Goal: Browse casually: Explore the website without a specific task or goal

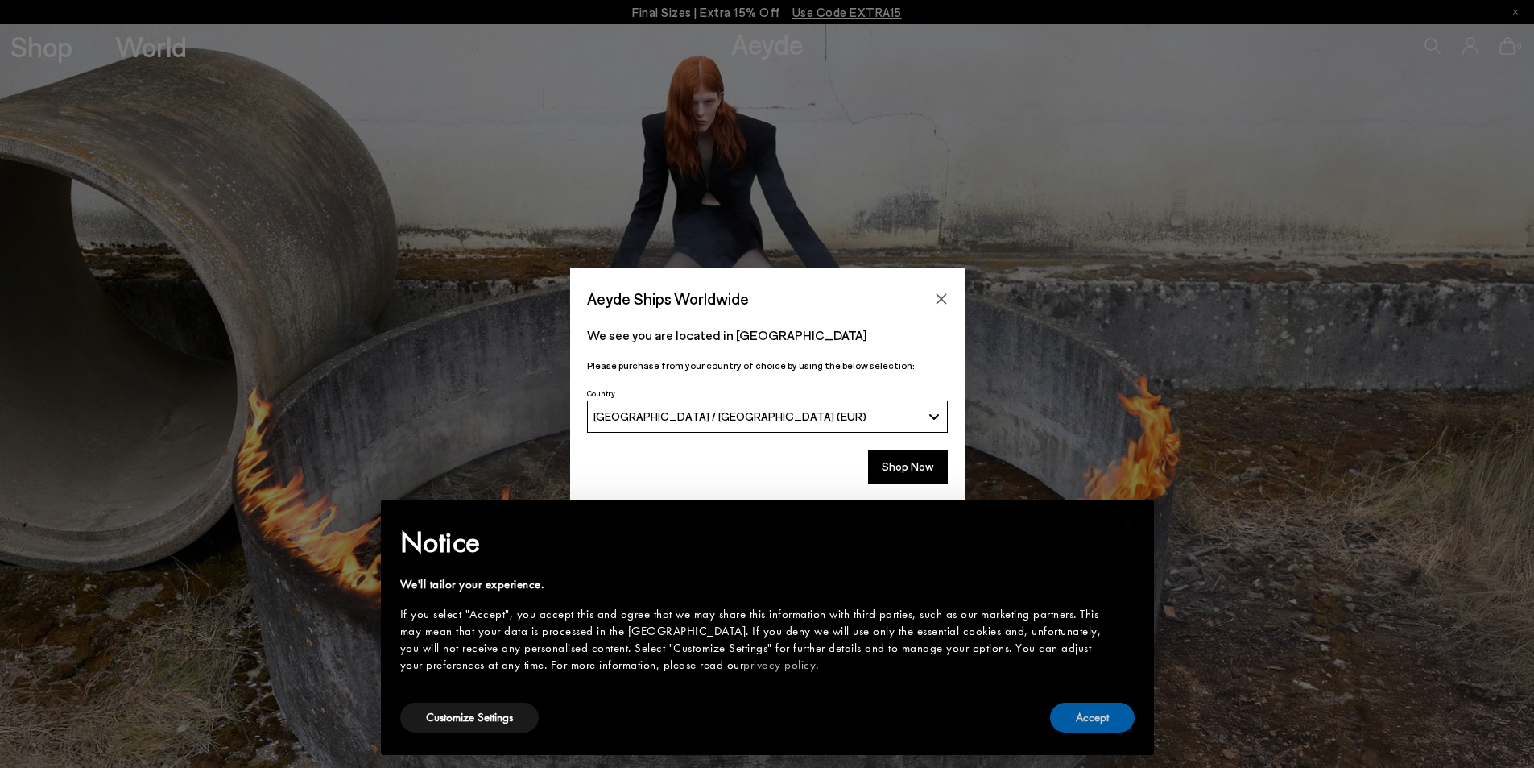
click at [1118, 713] on button "Accept" at bounding box center [1092, 717] width 85 height 30
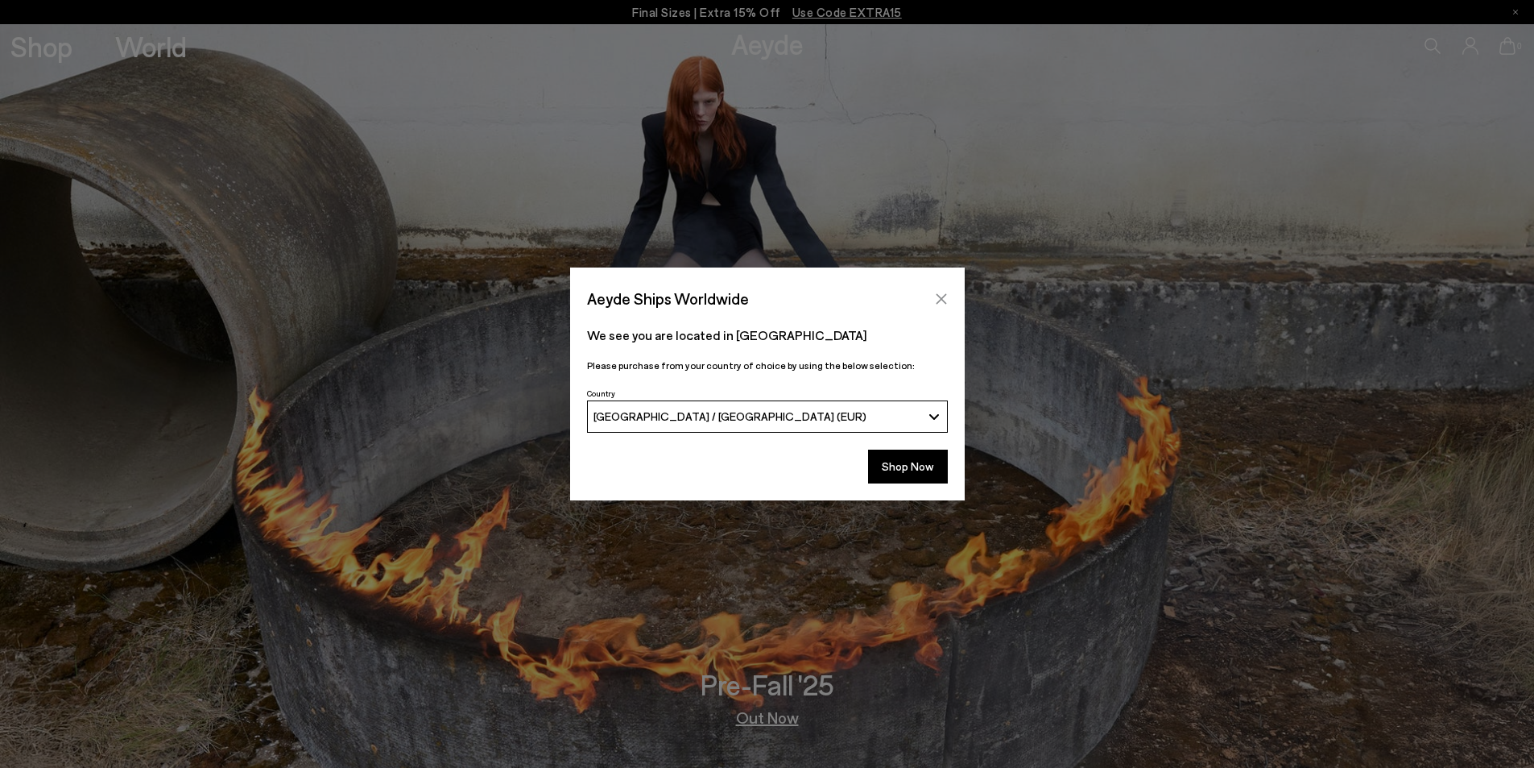
click at [943, 298] on icon "Close" at bounding box center [941, 298] width 13 height 13
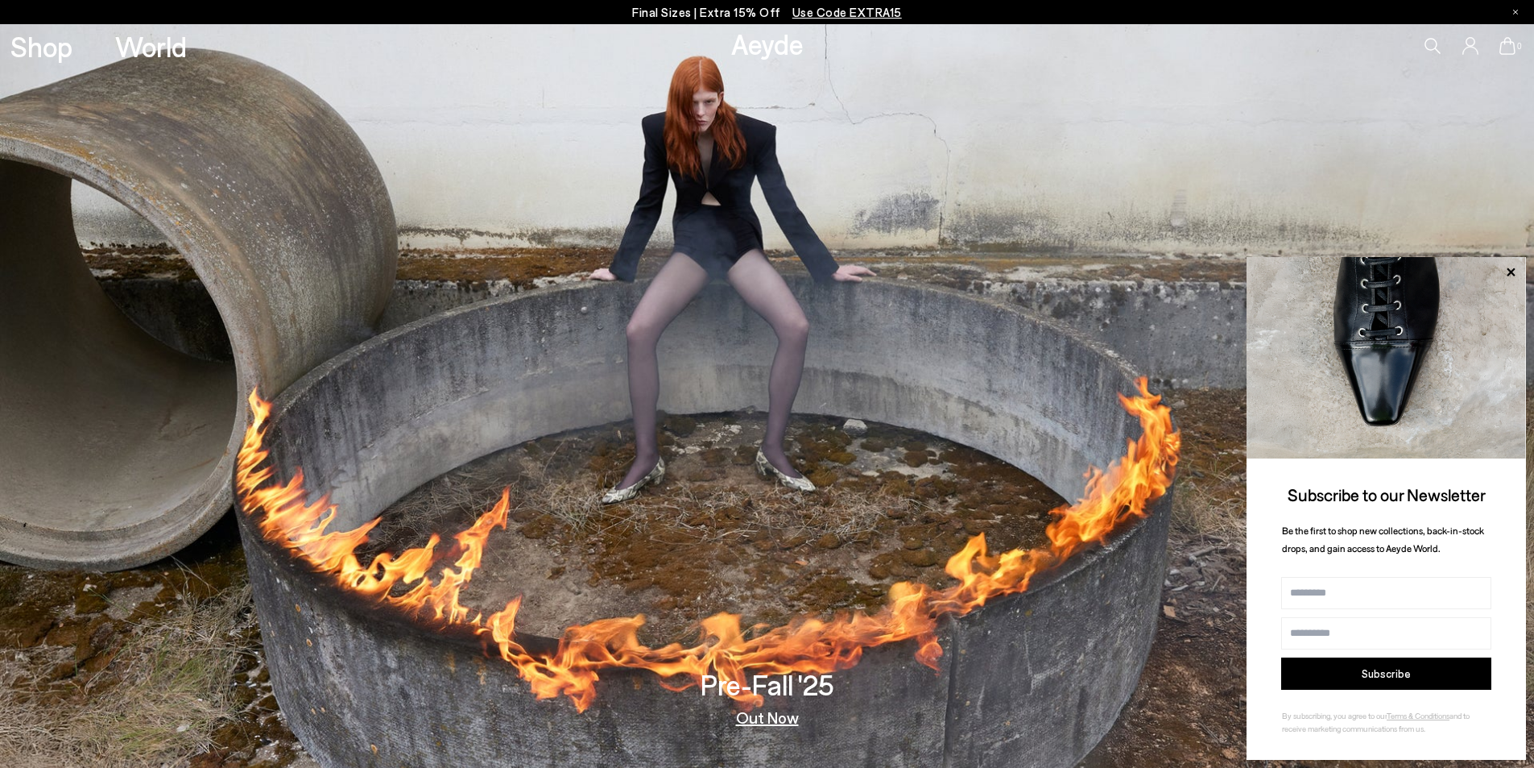
click at [838, 495] on img at bounding box center [767, 395] width 1534 height 743
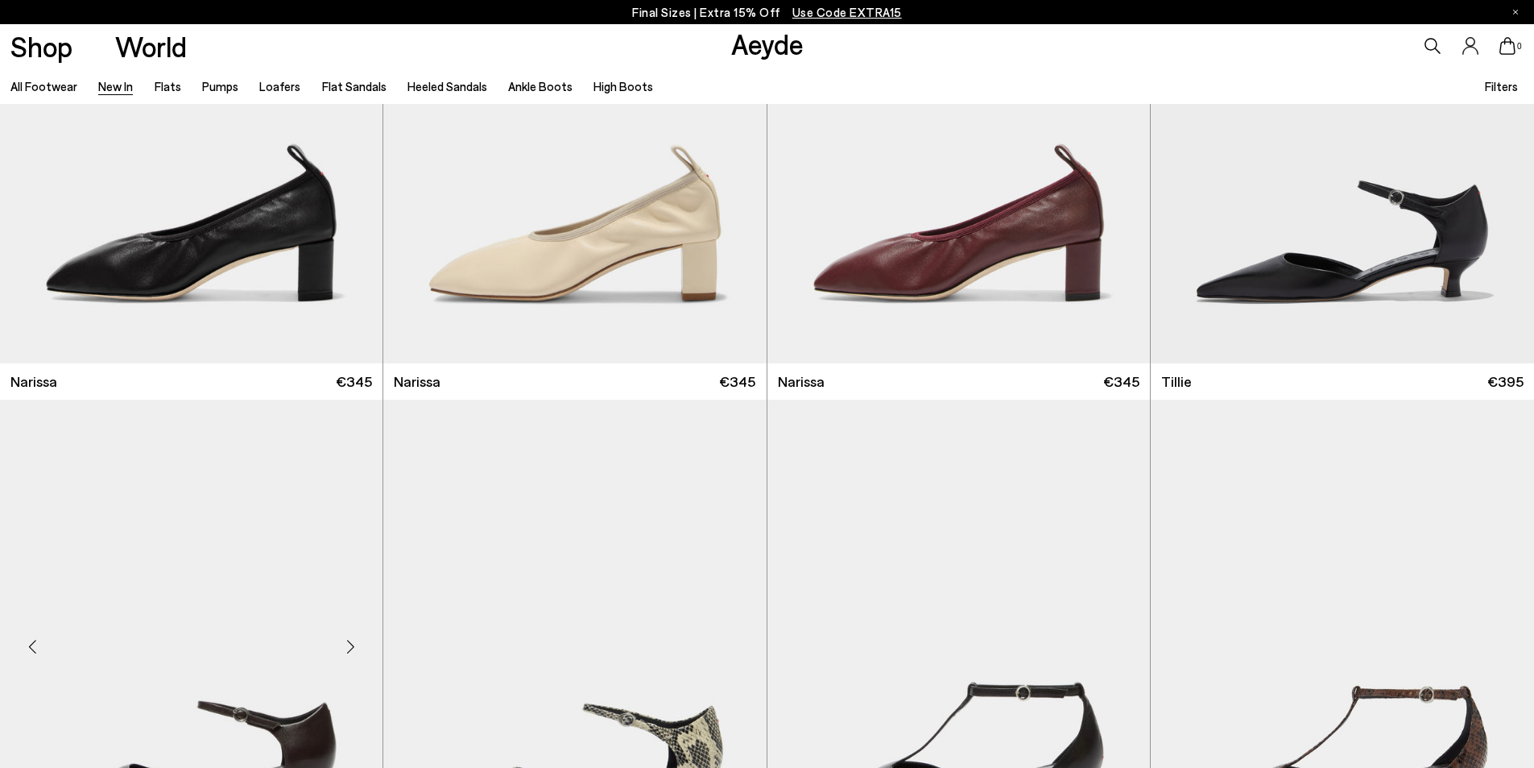
scroll to position [4108, 0]
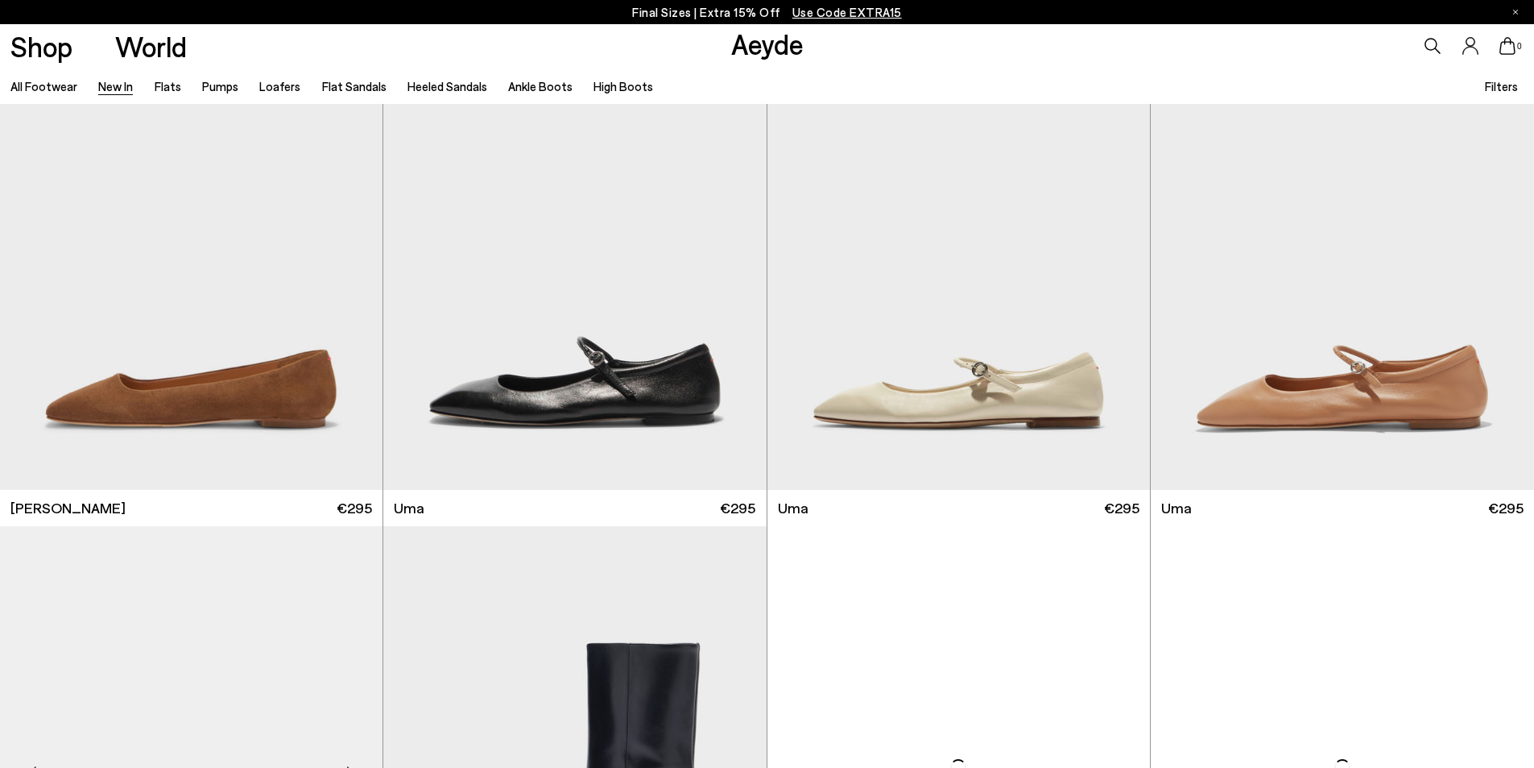
scroll to position [9827, 0]
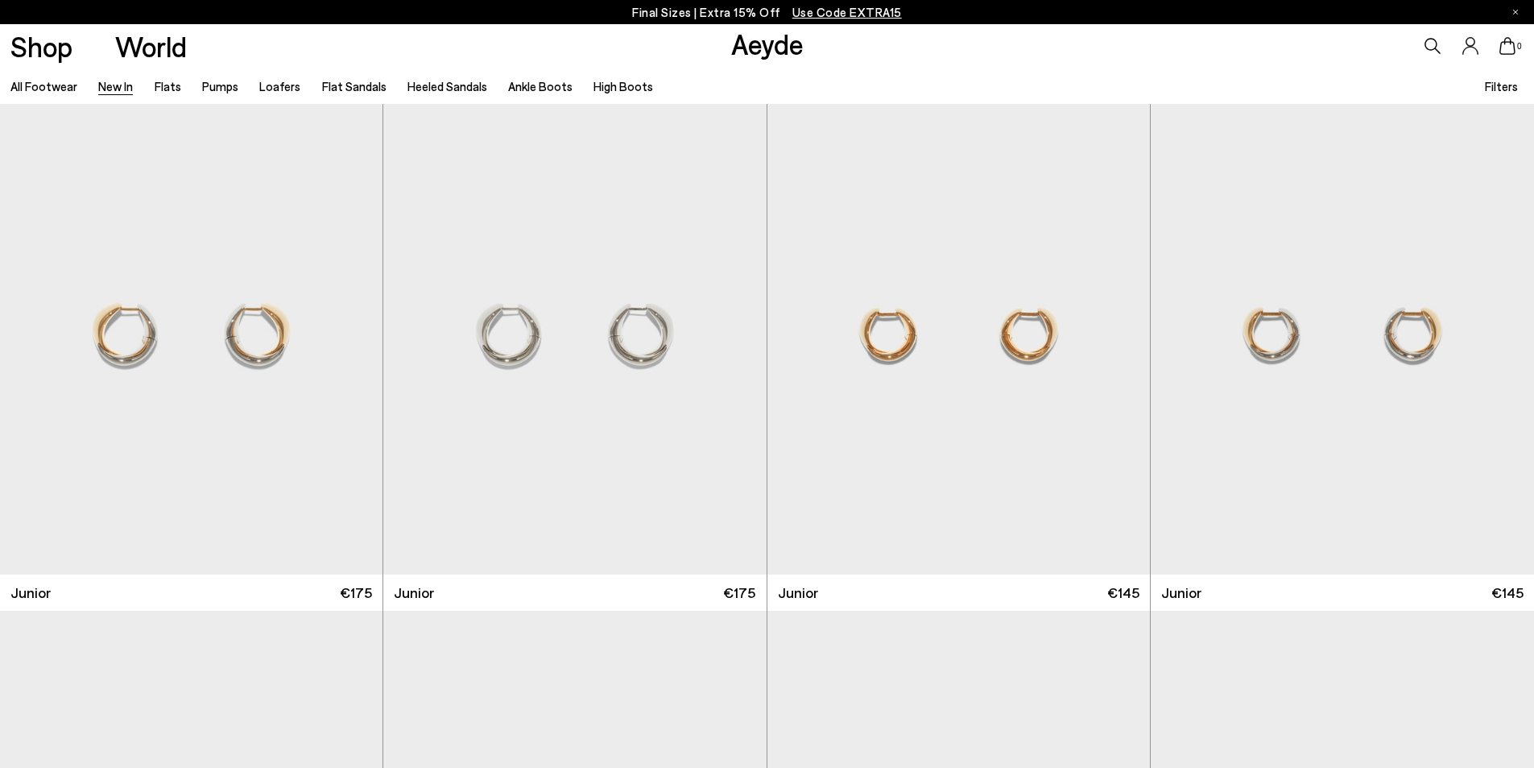
scroll to position [13189, 0]
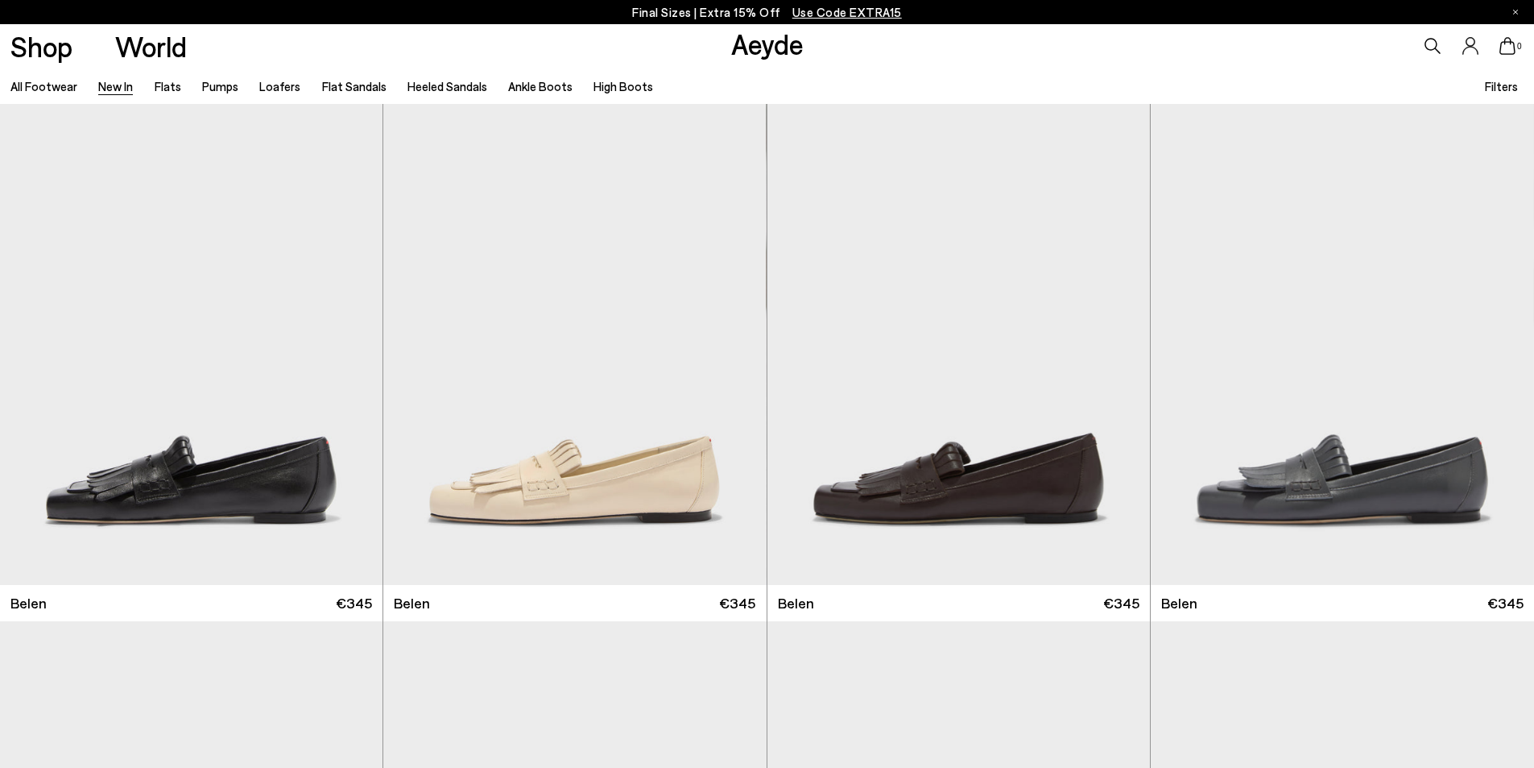
click at [764, 44] on link "Aeyde" at bounding box center [767, 44] width 72 height 34
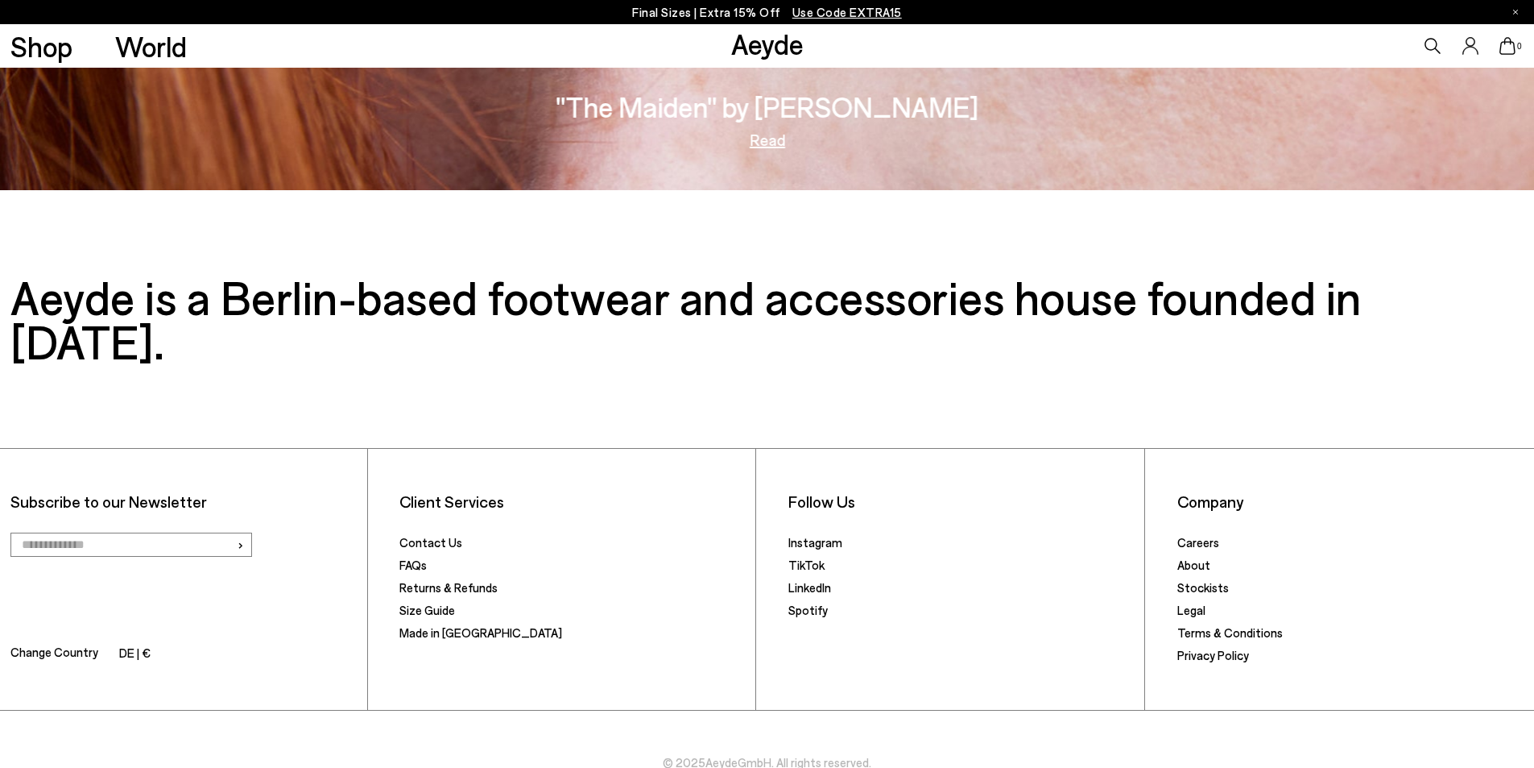
scroll to position [3410, 0]
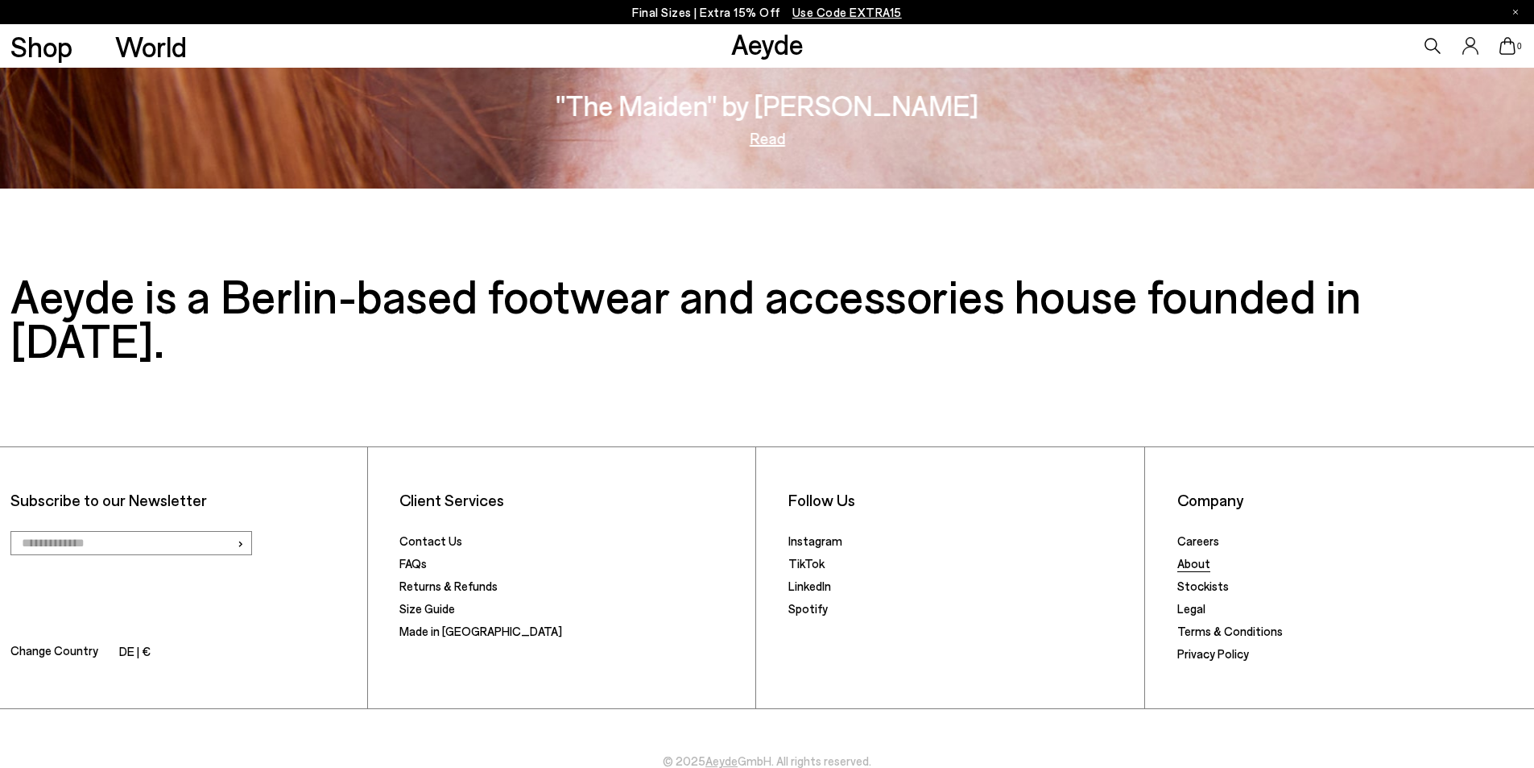
click at [1195, 556] on link "About" at bounding box center [1194, 563] width 33 height 14
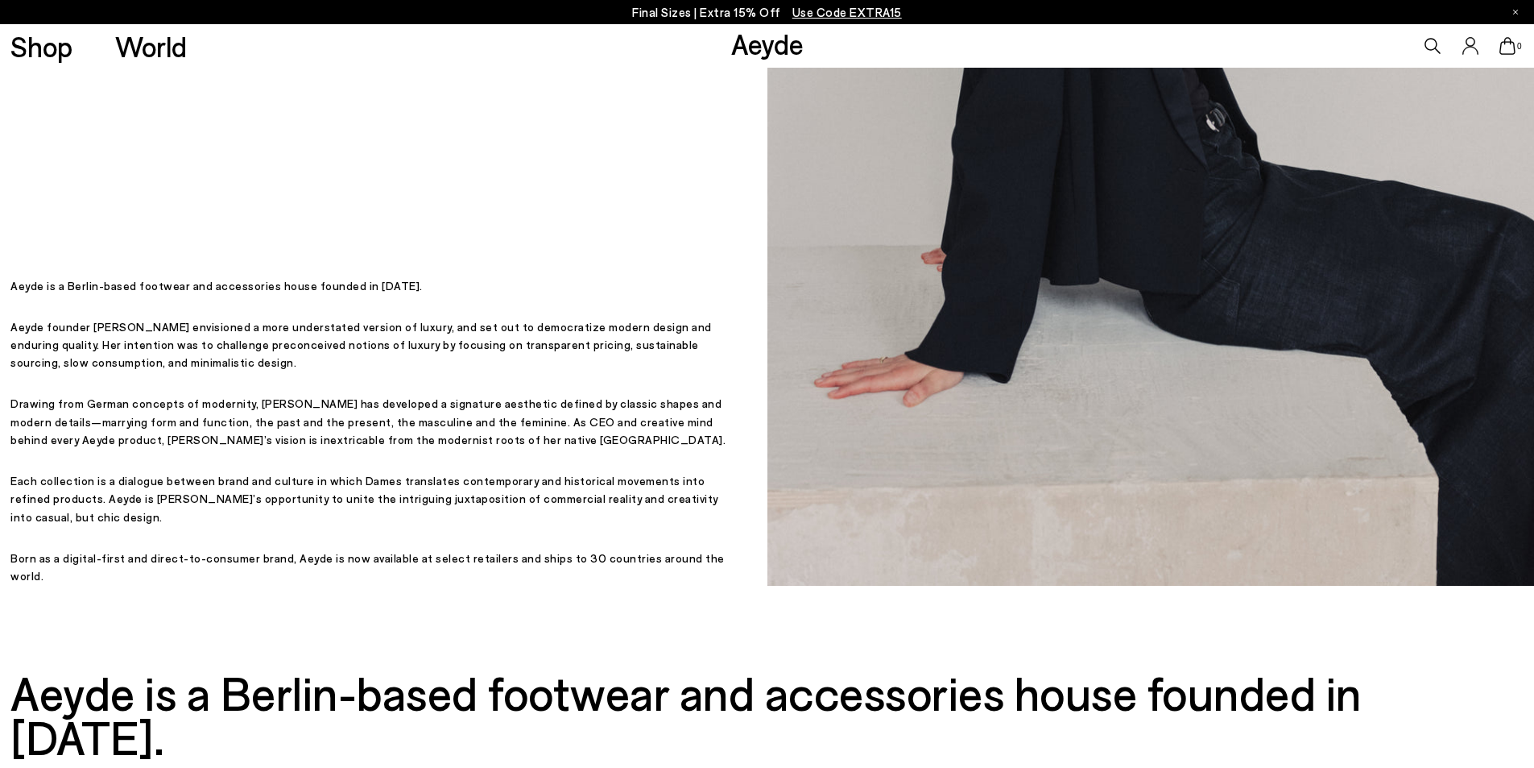
scroll to position [483, 0]
